Goal: Information Seeking & Learning: Understand process/instructions

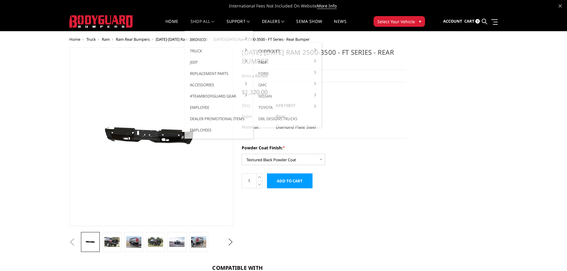
select select "3416"
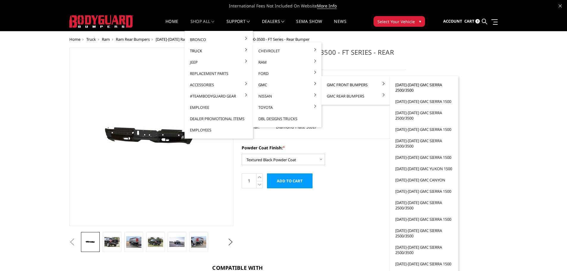
click at [409, 86] on link "[DATE]-[DATE] GMC Sierra 2500/3500" at bounding box center [425, 87] width 64 height 17
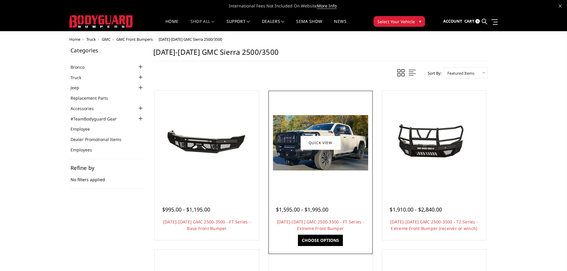
click at [319, 165] on img at bounding box center [320, 142] width 95 height 55
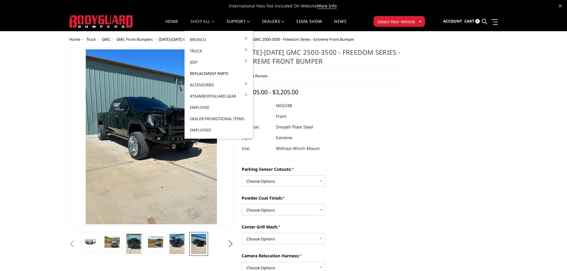
click at [202, 72] on link "Replacement Parts" at bounding box center [219, 73] width 64 height 11
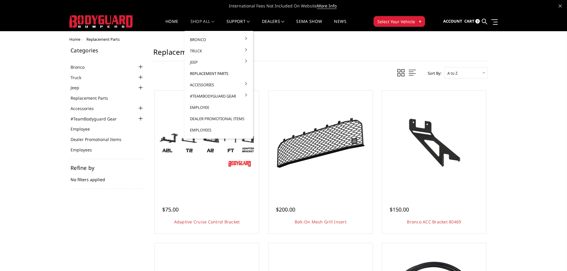
click at [197, 74] on link "Replacement Parts" at bounding box center [219, 73] width 64 height 11
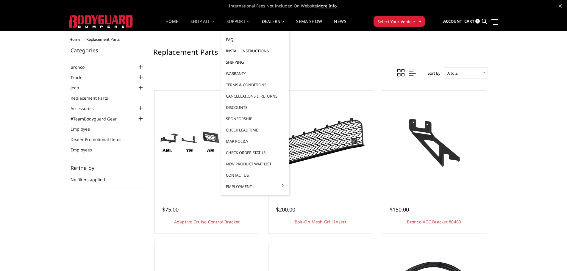
click at [237, 50] on link "Install Instructions" at bounding box center [255, 50] width 64 height 11
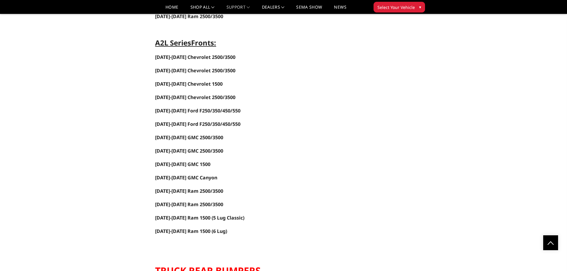
scroll to position [715, 0]
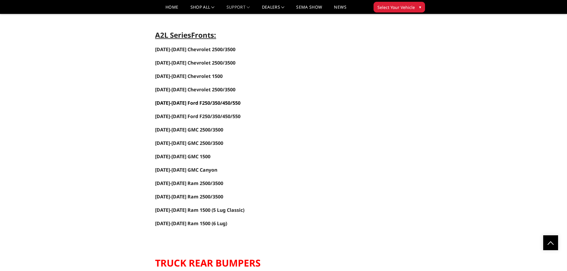
click at [184, 104] on span "2017-2022 Ford F250/350/450/550" at bounding box center [197, 103] width 85 height 7
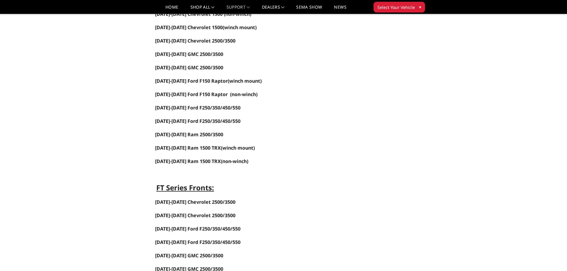
scroll to position [0, 0]
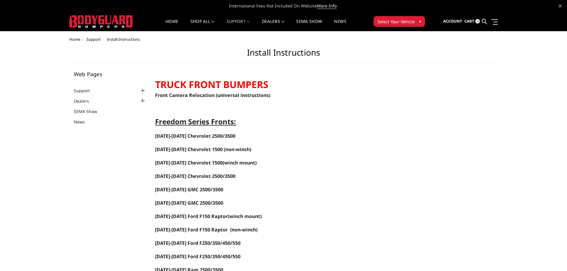
click at [101, 20] on img at bounding box center [101, 21] width 64 height 13
